Goal: Information Seeking & Learning: Learn about a topic

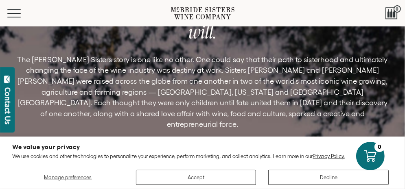
scroll to position [2563, 0]
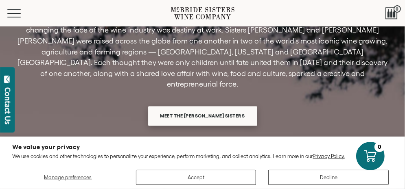
click at [209, 108] on span "Meet the [PERSON_NAME] Sisters" at bounding box center [203, 116] width 104 height 16
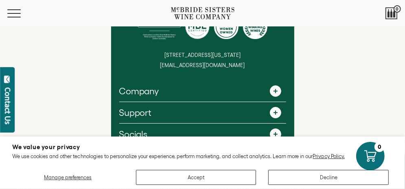
scroll to position [1524, 0]
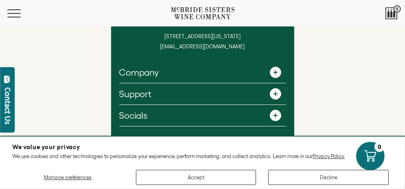
click at [152, 67] on link "Company" at bounding box center [202, 72] width 167 height 21
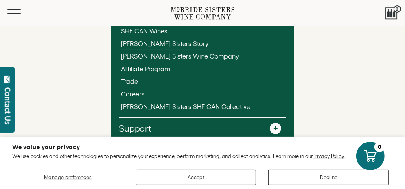
scroll to position [1639, 0]
